Goal: Task Accomplishment & Management: Complete application form

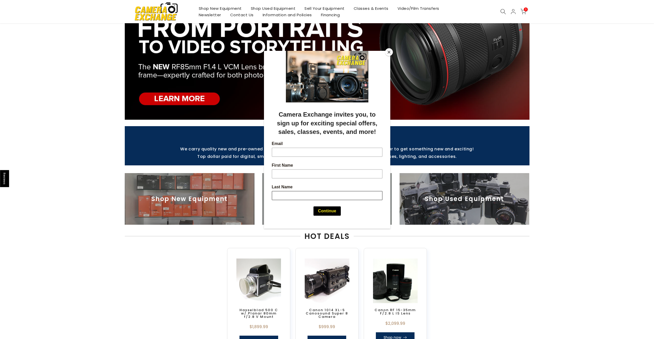
scroll to position [77, 0]
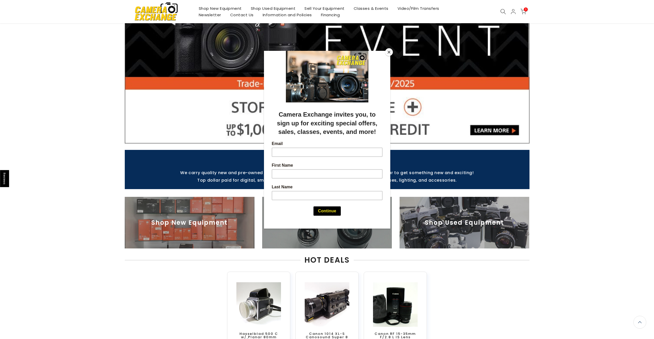
click at [391, 51] on button "Close" at bounding box center [389, 52] width 8 height 8
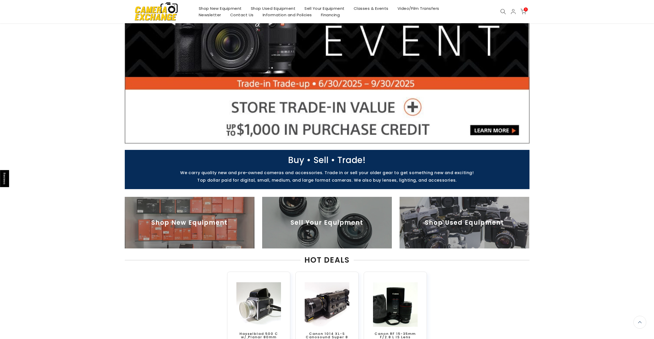
click at [323, 218] on img at bounding box center [327, 223] width 130 height 52
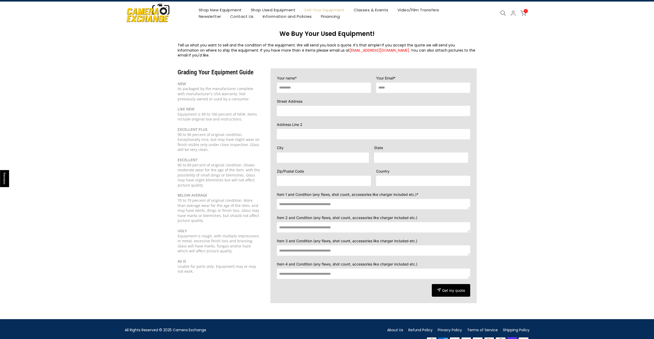
scroll to position [21, 0]
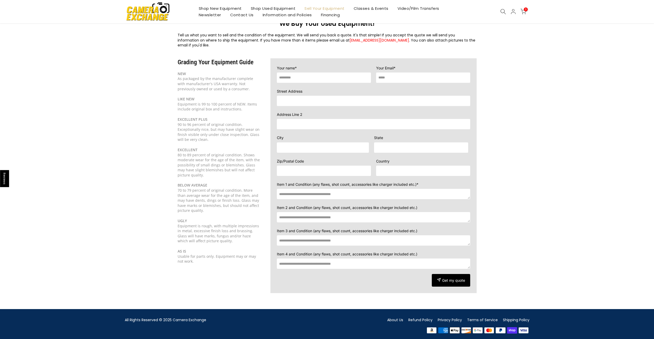
click at [342, 191] on textarea at bounding box center [373, 194] width 193 height 10
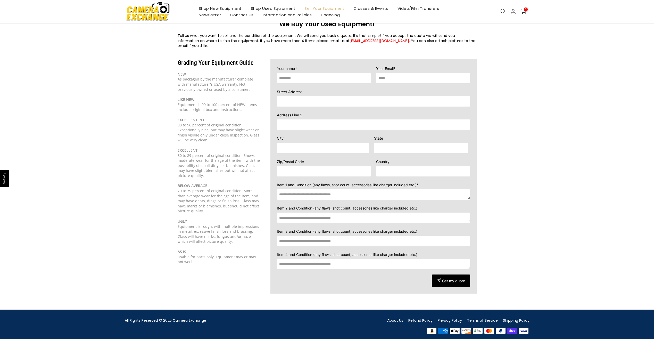
scroll to position [0, 0]
